Goal: Transaction & Acquisition: Purchase product/service

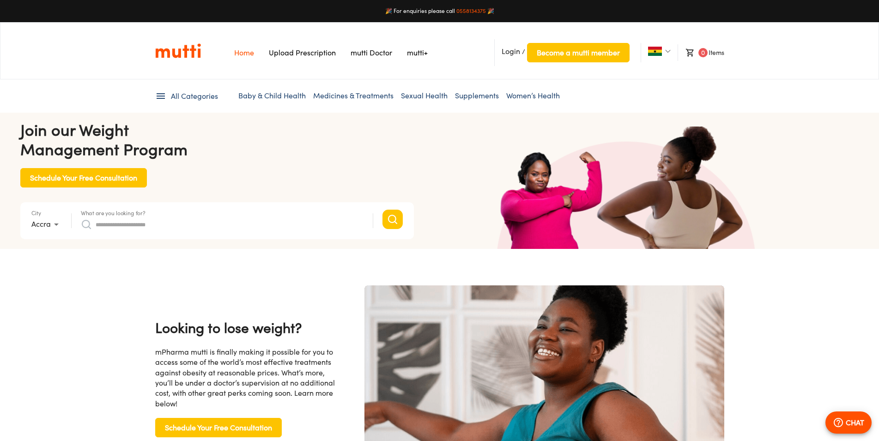
scroll to position [0, 480]
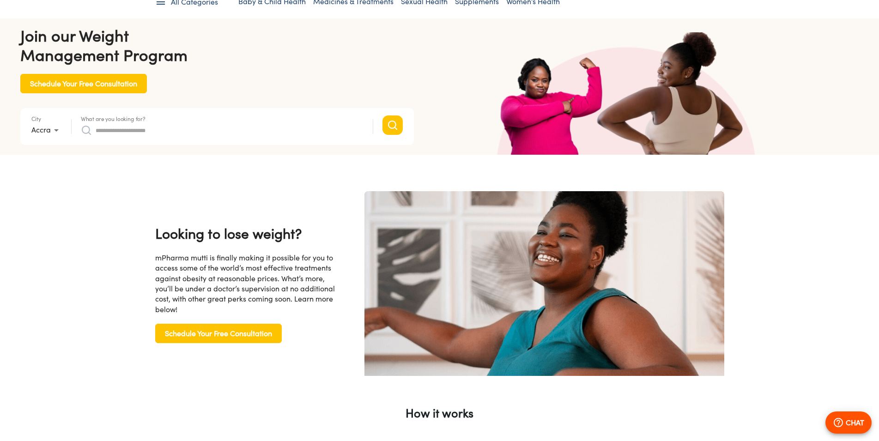
scroll to position [0, 0]
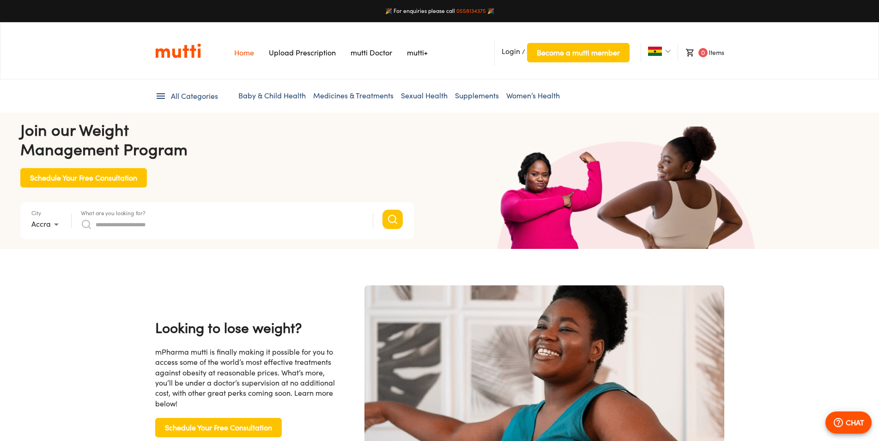
click at [192, 97] on span "All Categories" at bounding box center [194, 96] width 47 height 11
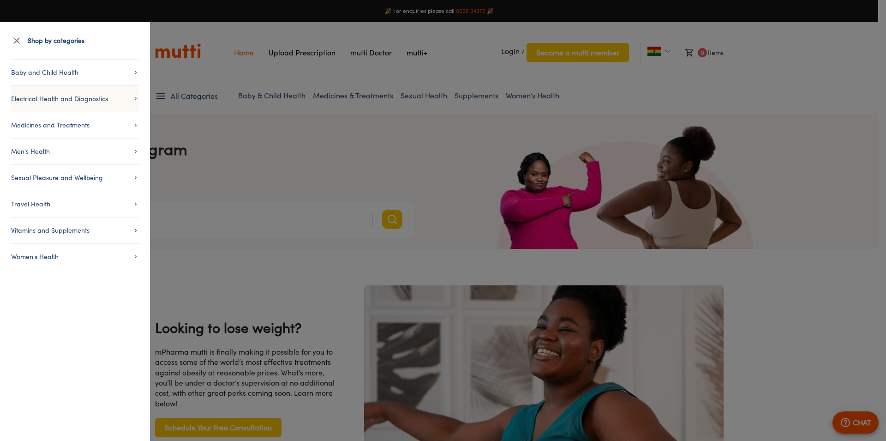
click at [96, 105] on li "Electrical Health and Diagnostics" at bounding box center [75, 98] width 128 height 26
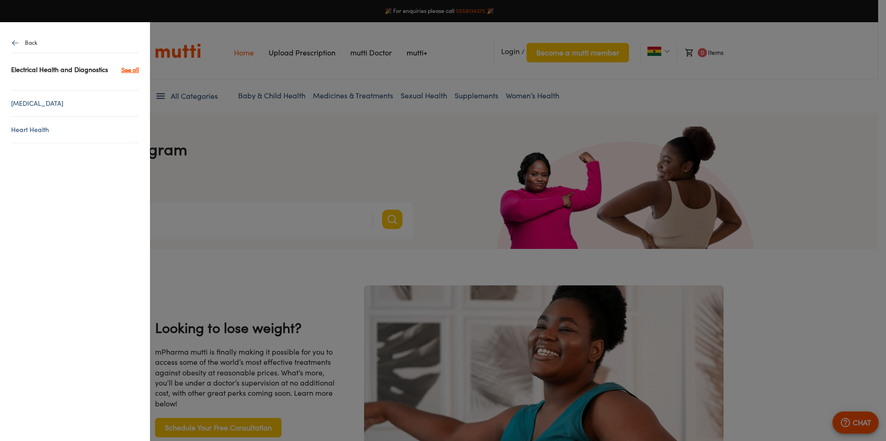
click at [91, 104] on link "[MEDICAL_DATA]" at bounding box center [75, 103] width 128 height 11
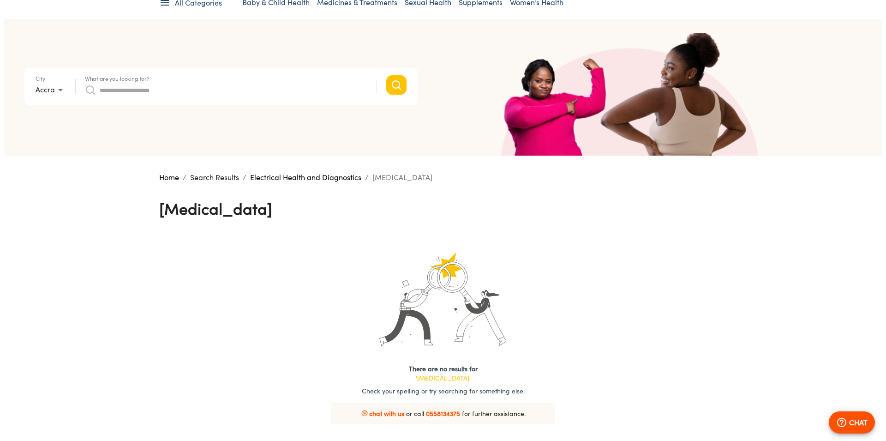
scroll to position [47, 0]
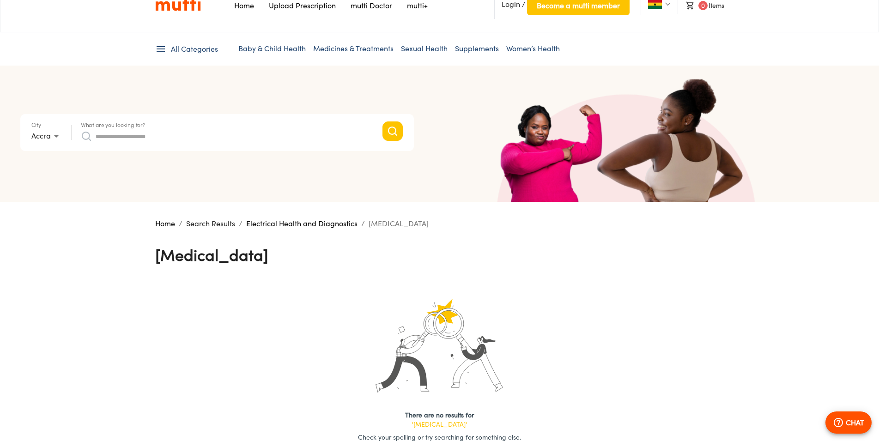
click at [193, 52] on span "All Categories" at bounding box center [194, 49] width 47 height 11
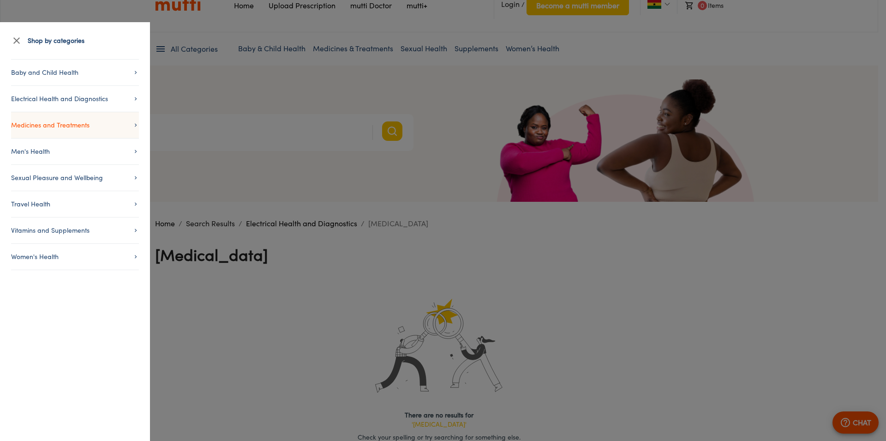
click at [102, 124] on span "Medicines and Treatments" at bounding box center [75, 125] width 128 height 11
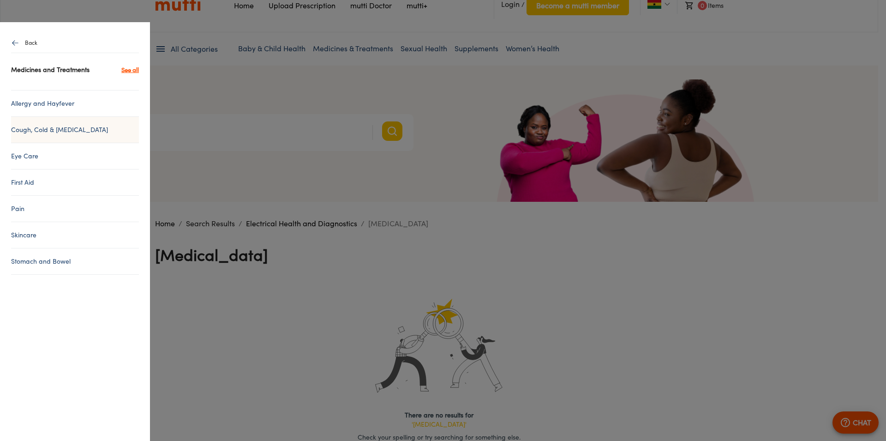
click at [99, 124] on li "Cough, Cold & [MEDICAL_DATA]" at bounding box center [75, 129] width 128 height 26
click at [41, 134] on link "Cough, Cold & [MEDICAL_DATA]" at bounding box center [75, 129] width 128 height 11
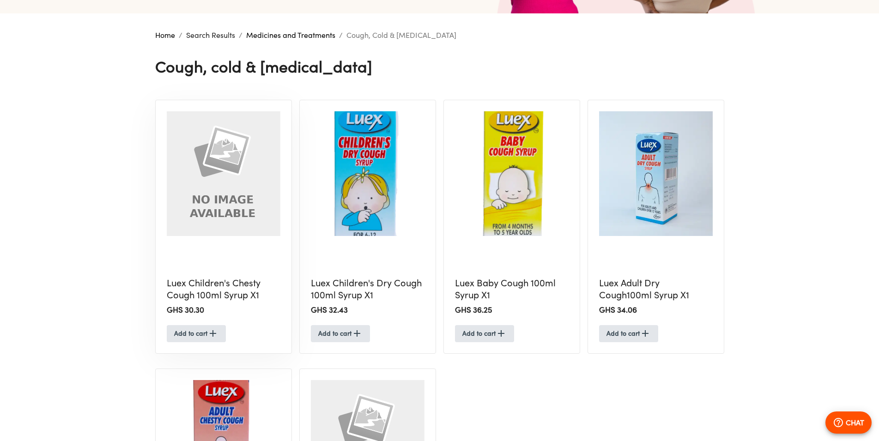
scroll to position [377, 0]
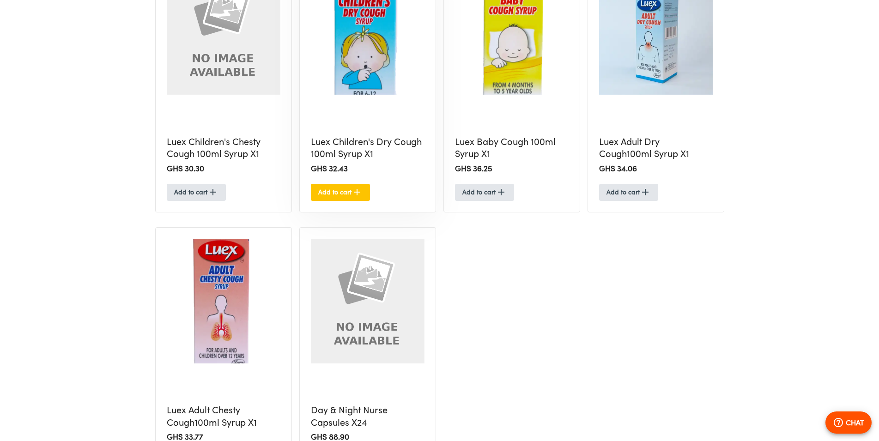
click at [335, 193] on span "Add to cart" at bounding box center [340, 193] width 44 height 12
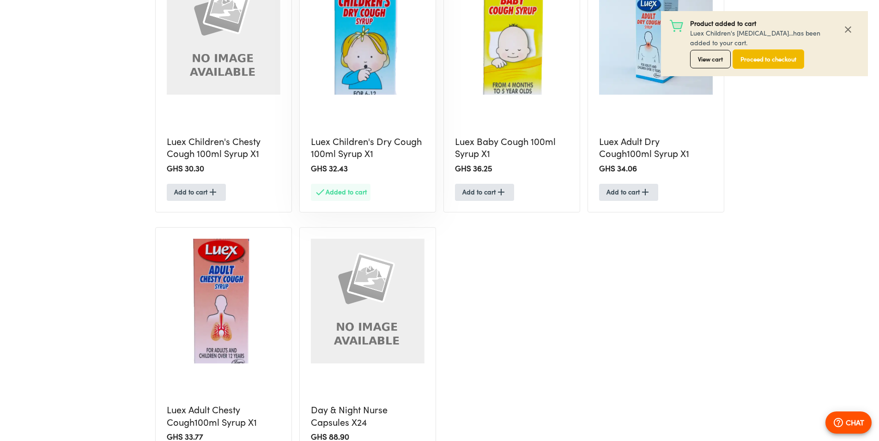
click at [769, 56] on span "Proceed to checkout" at bounding box center [768, 59] width 56 height 11
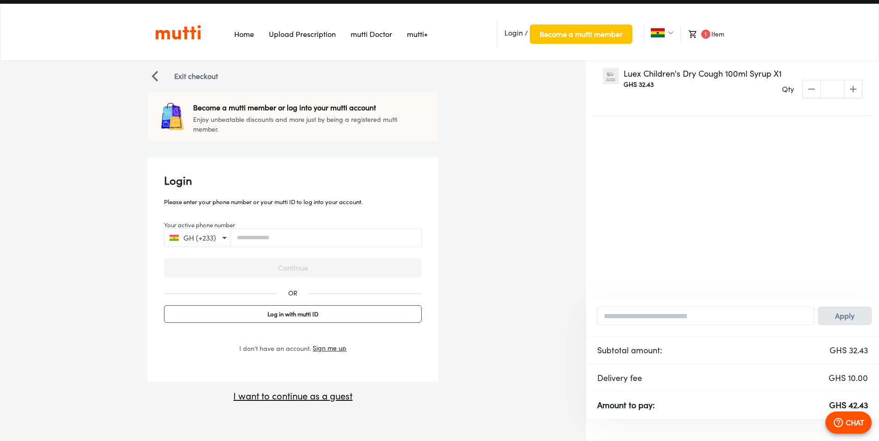
scroll to position [26, 0]
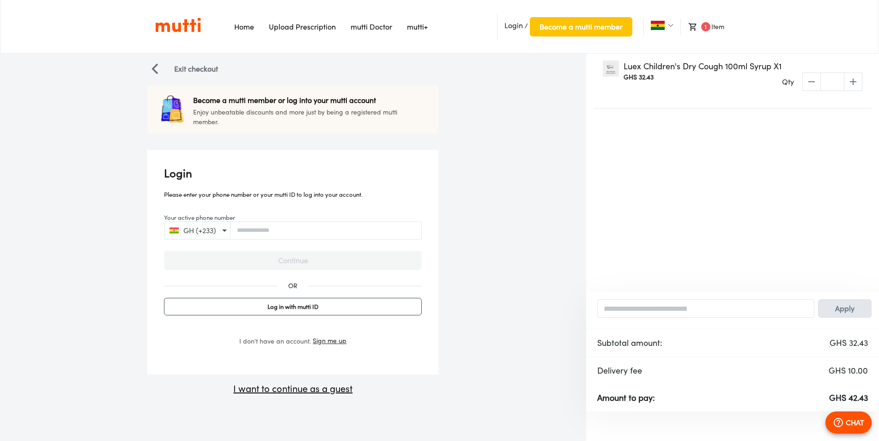
click at [276, 391] on p "I want to continue as a guest" at bounding box center [292, 389] width 291 height 14
